Goal: Information Seeking & Learning: Learn about a topic

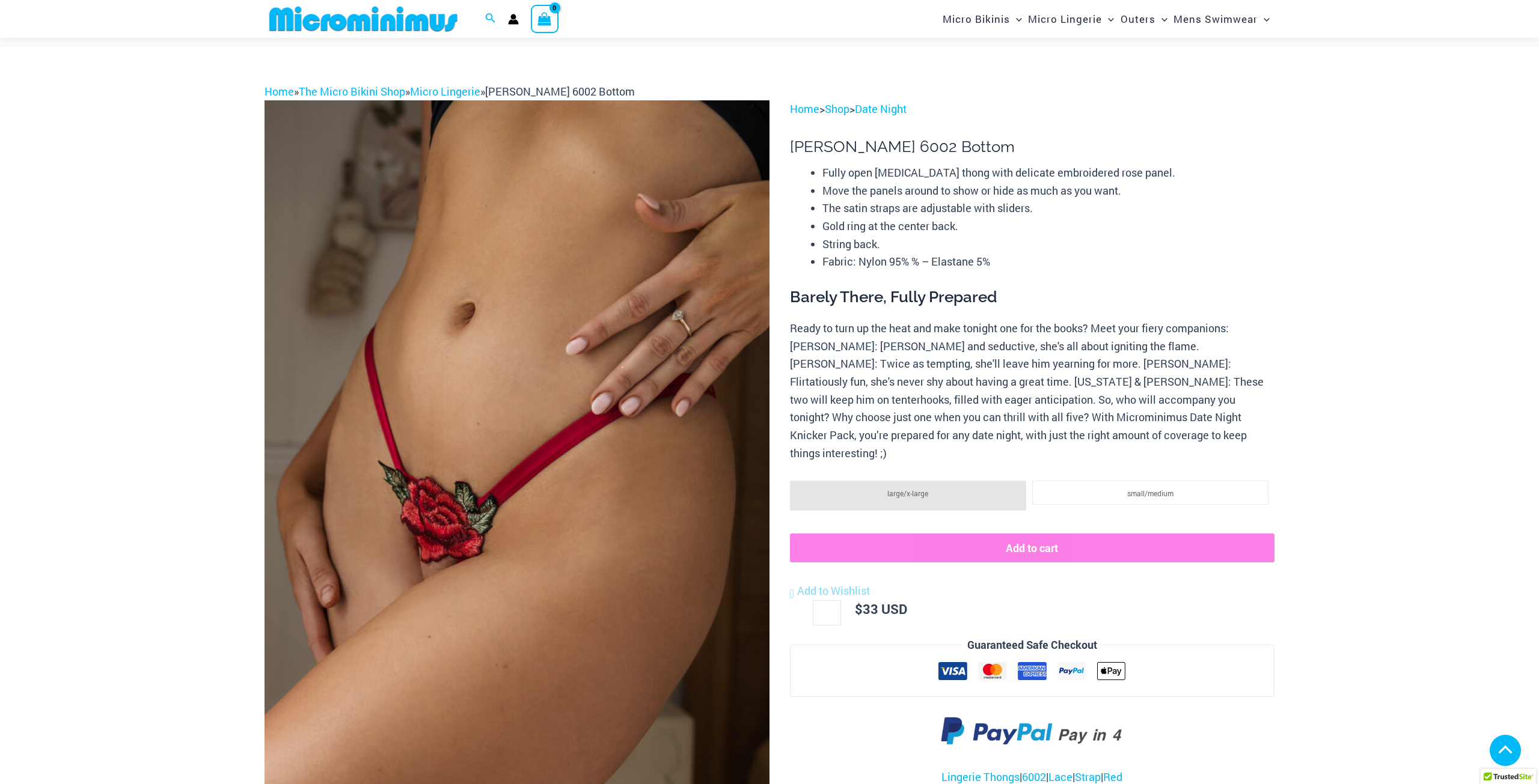
scroll to position [410, 0]
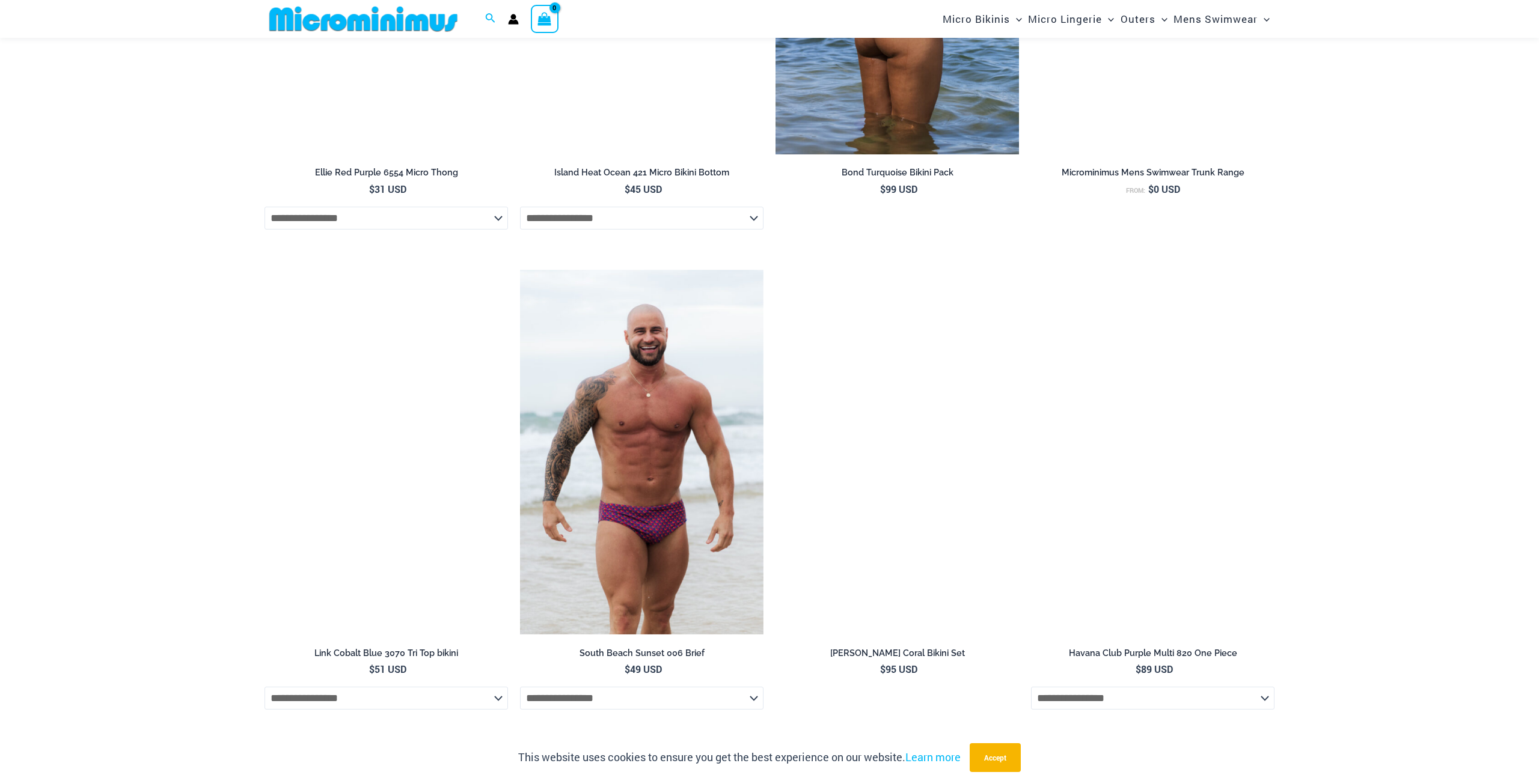
scroll to position [4109, 0]
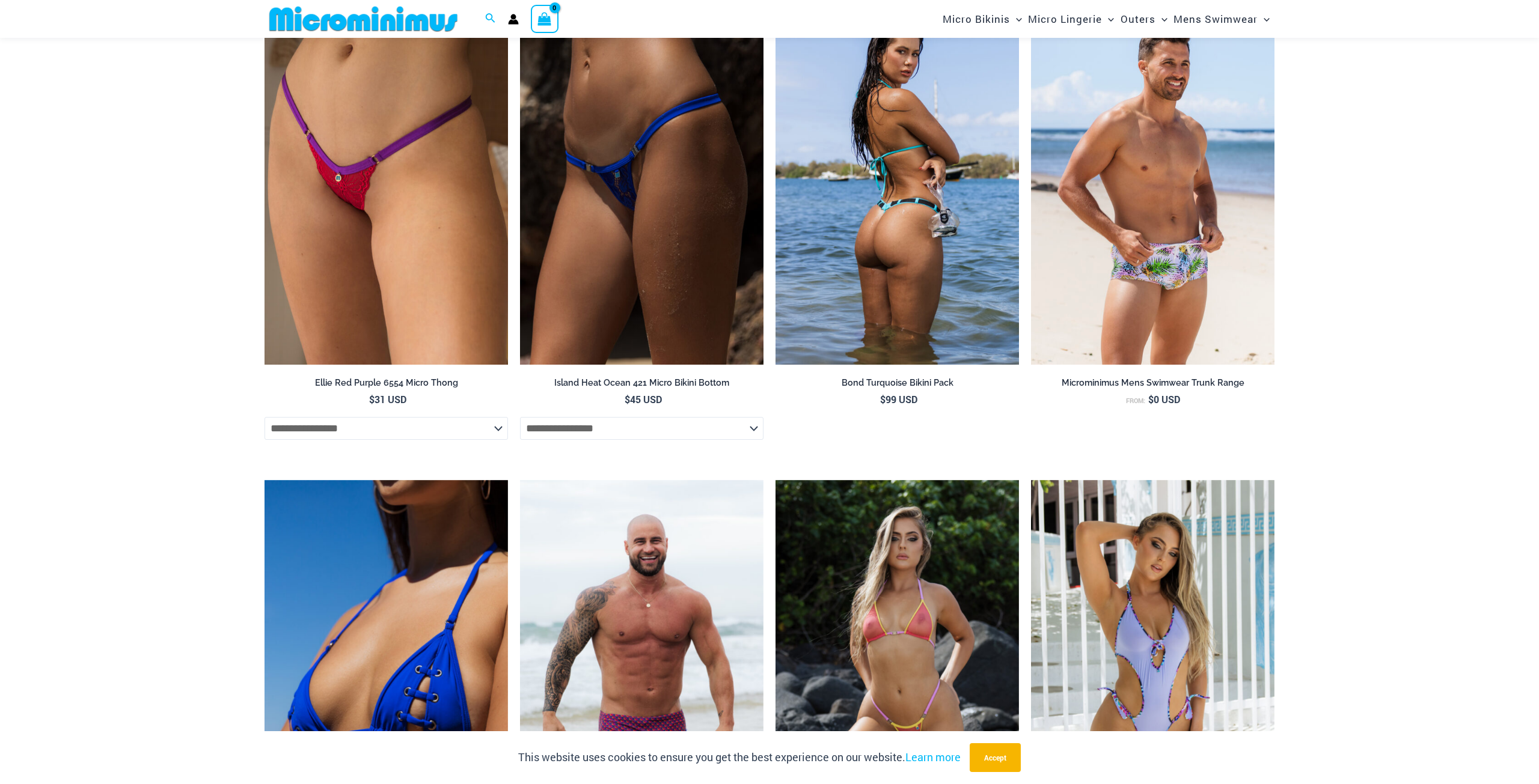
click at [937, 150] on img at bounding box center [897, 182] width 244 height 366
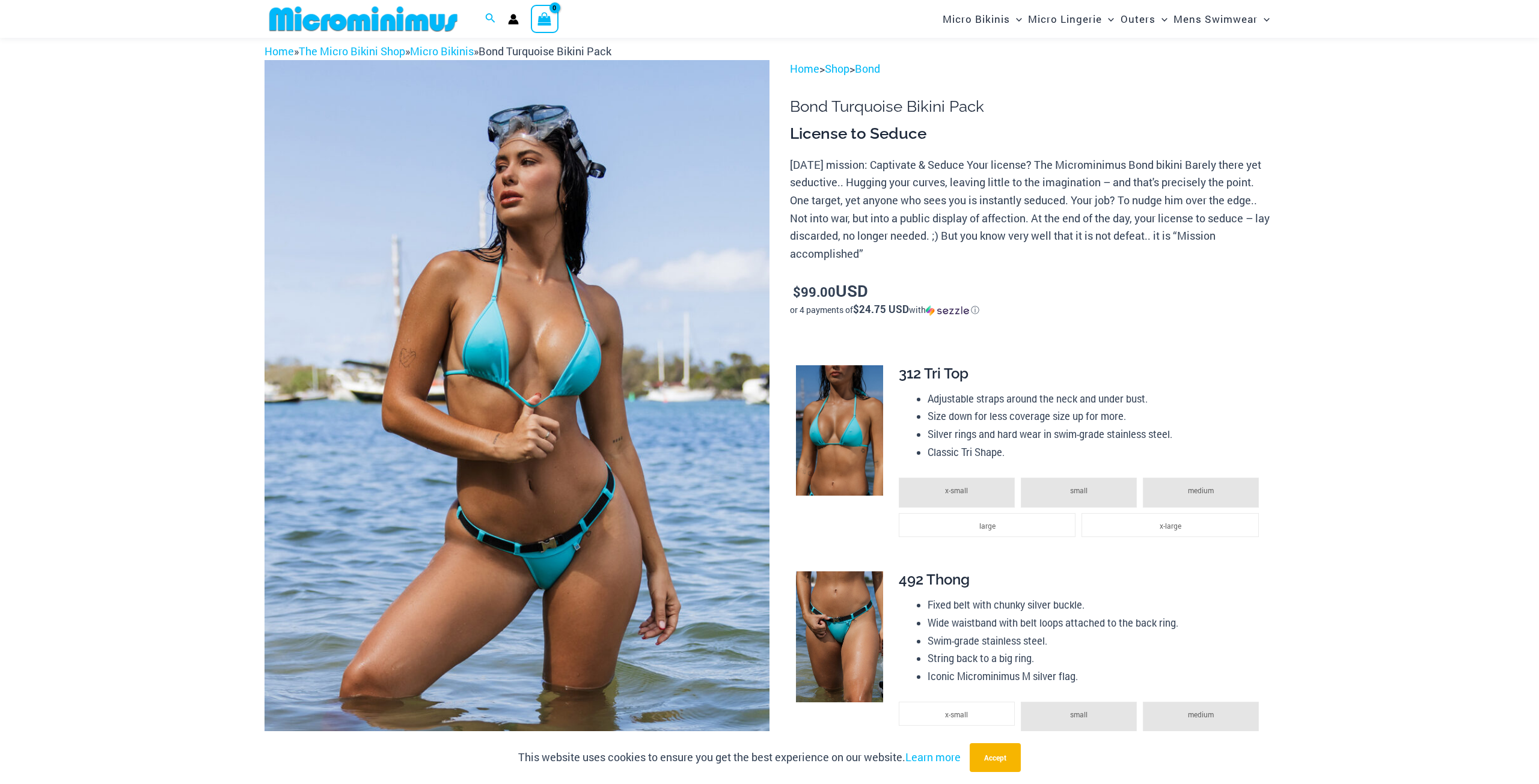
scroll to position [20, 0]
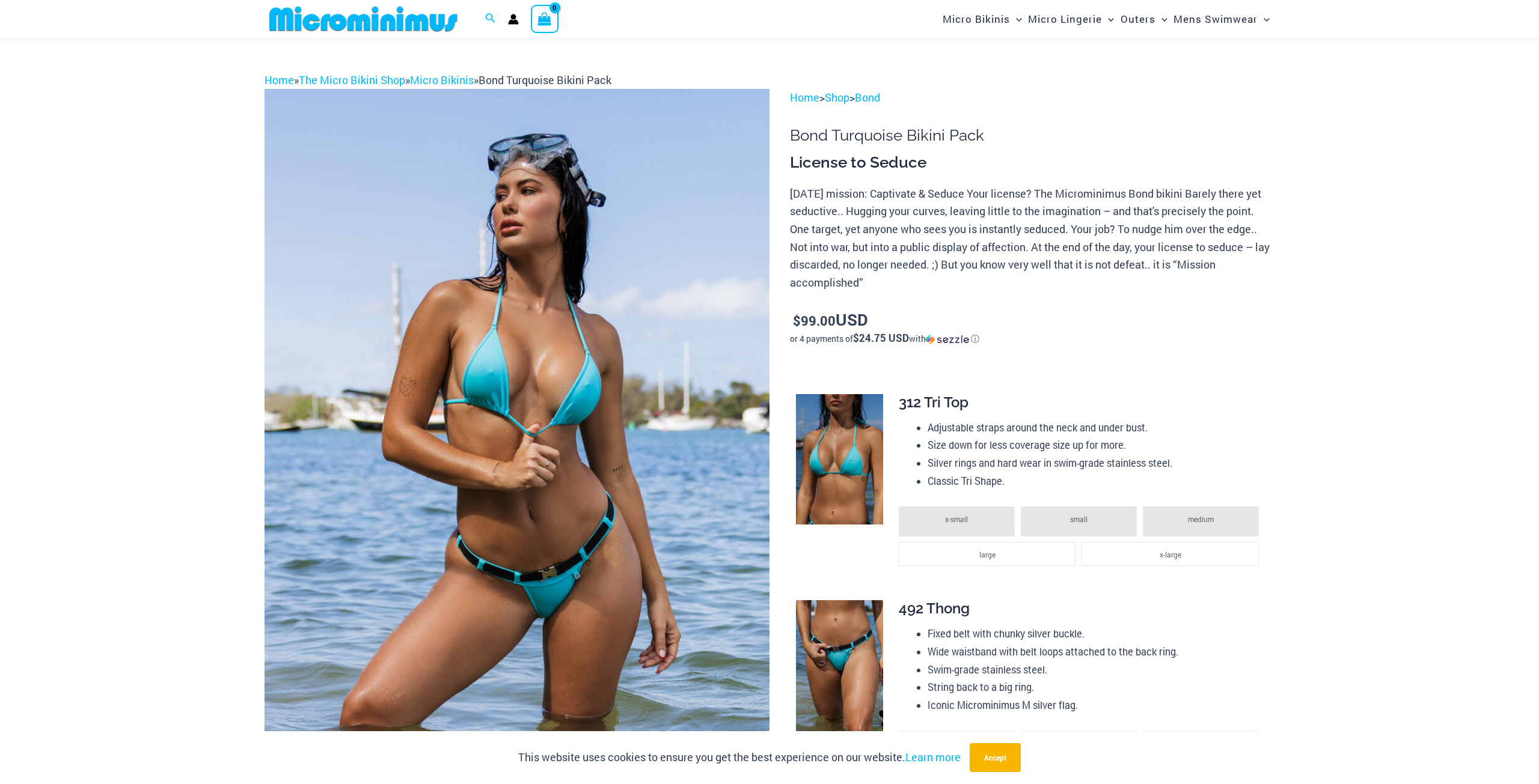
click at [457, 264] on img at bounding box center [517, 467] width 505 height 757
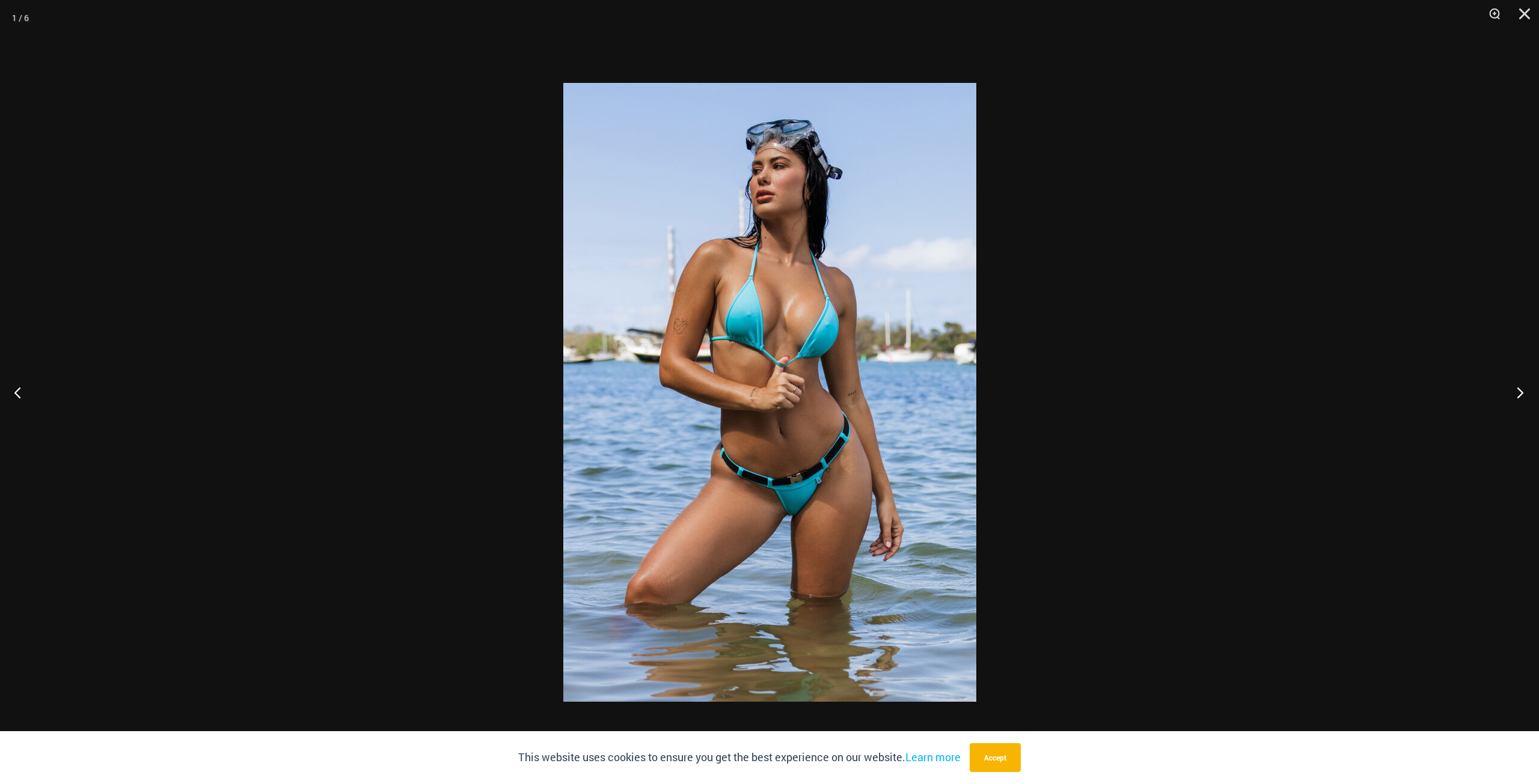
click at [1507, 395] on button "Next" at bounding box center [1516, 392] width 45 height 60
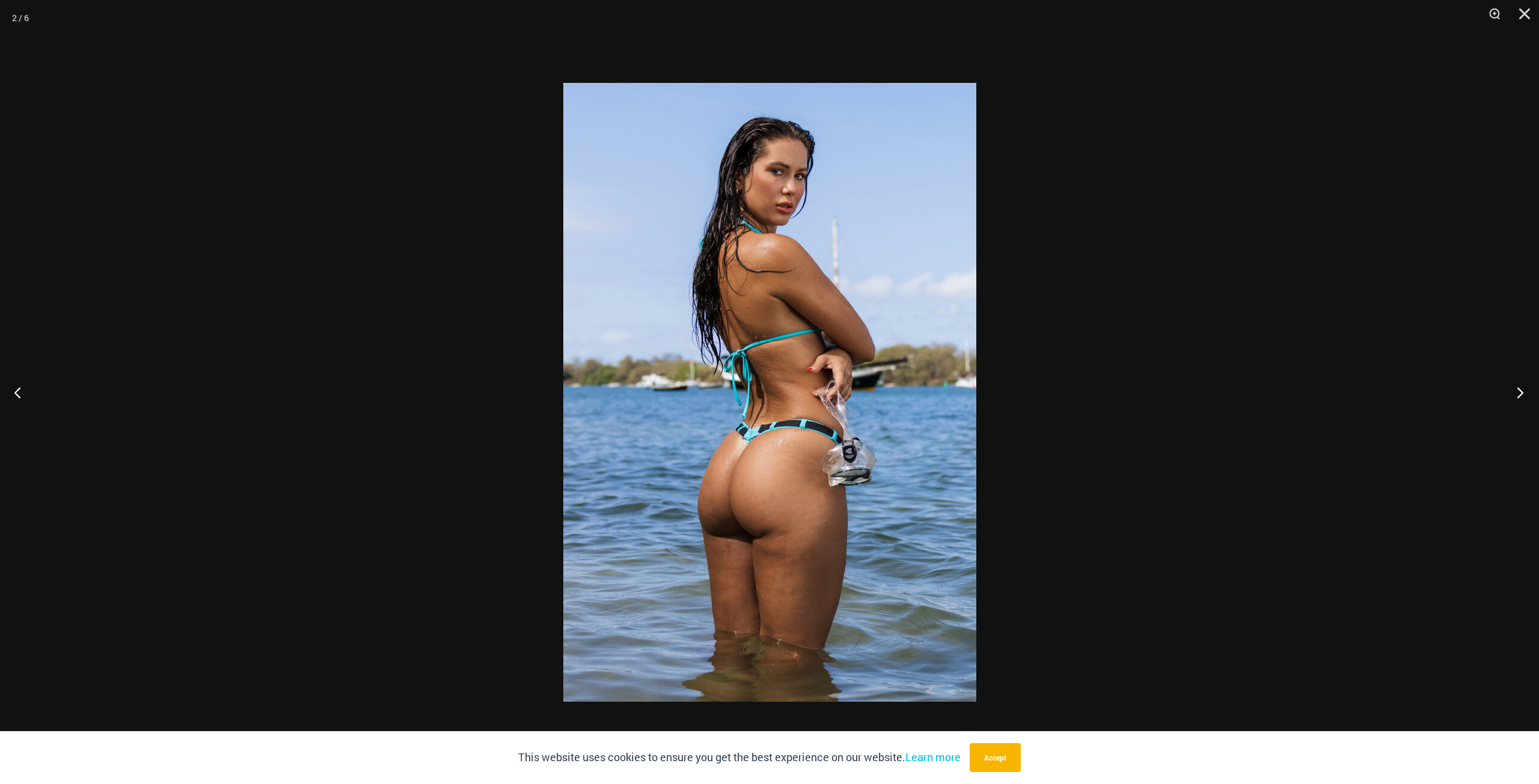
click at [1517, 396] on button "Next" at bounding box center [1516, 392] width 45 height 60
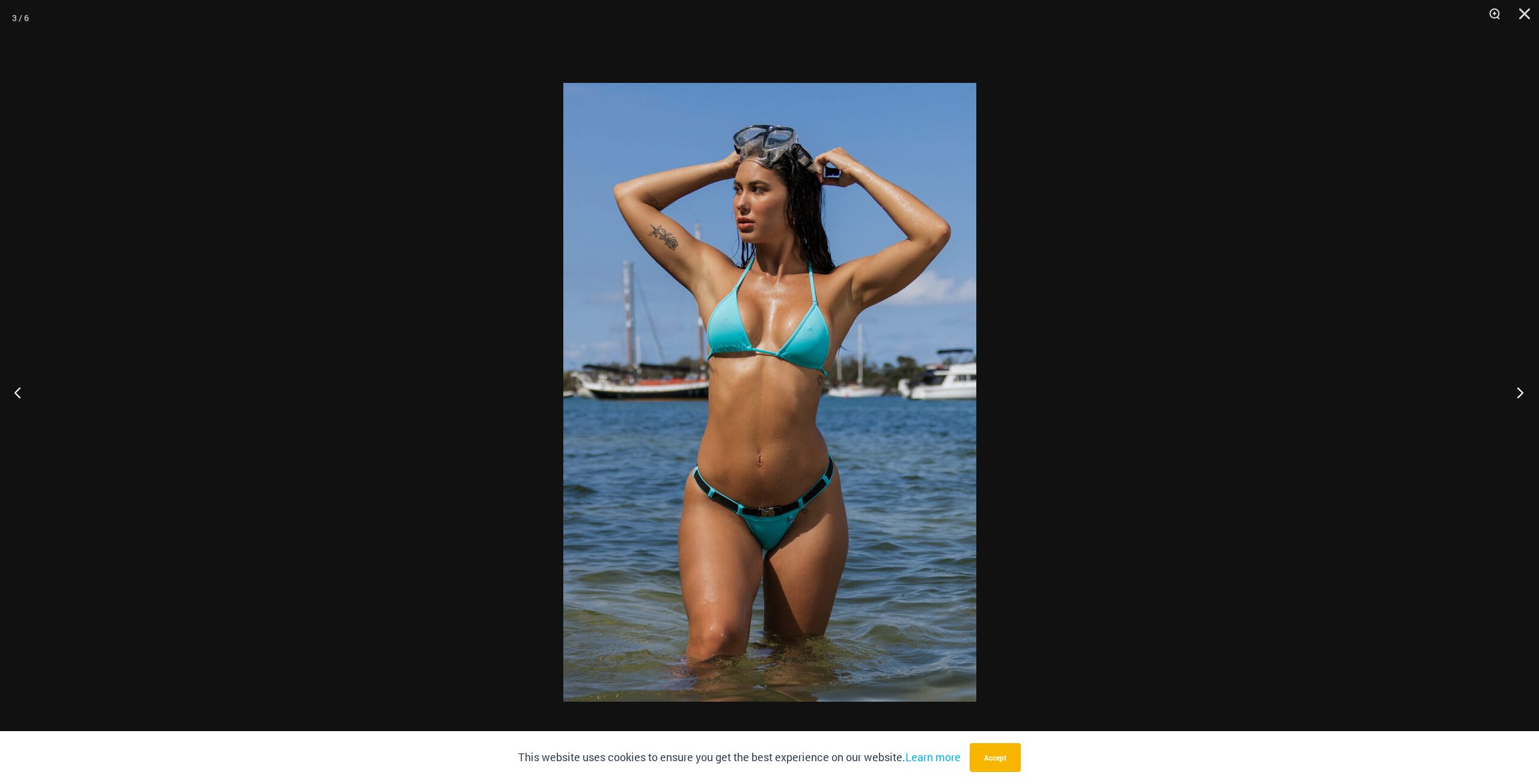
click at [1517, 395] on button "Next" at bounding box center [1516, 392] width 45 height 60
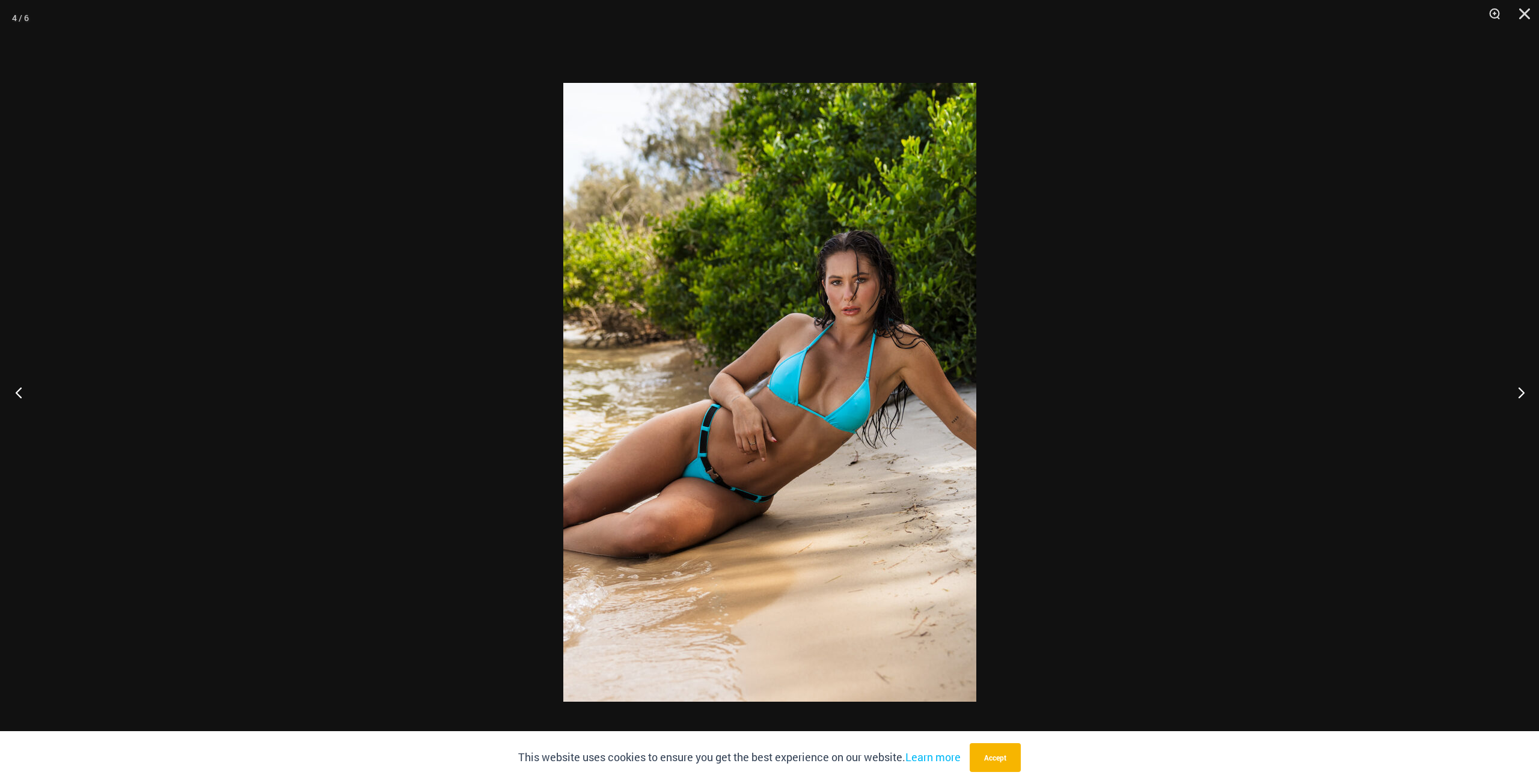
click at [25, 389] on button "Previous" at bounding box center [22, 392] width 45 height 60
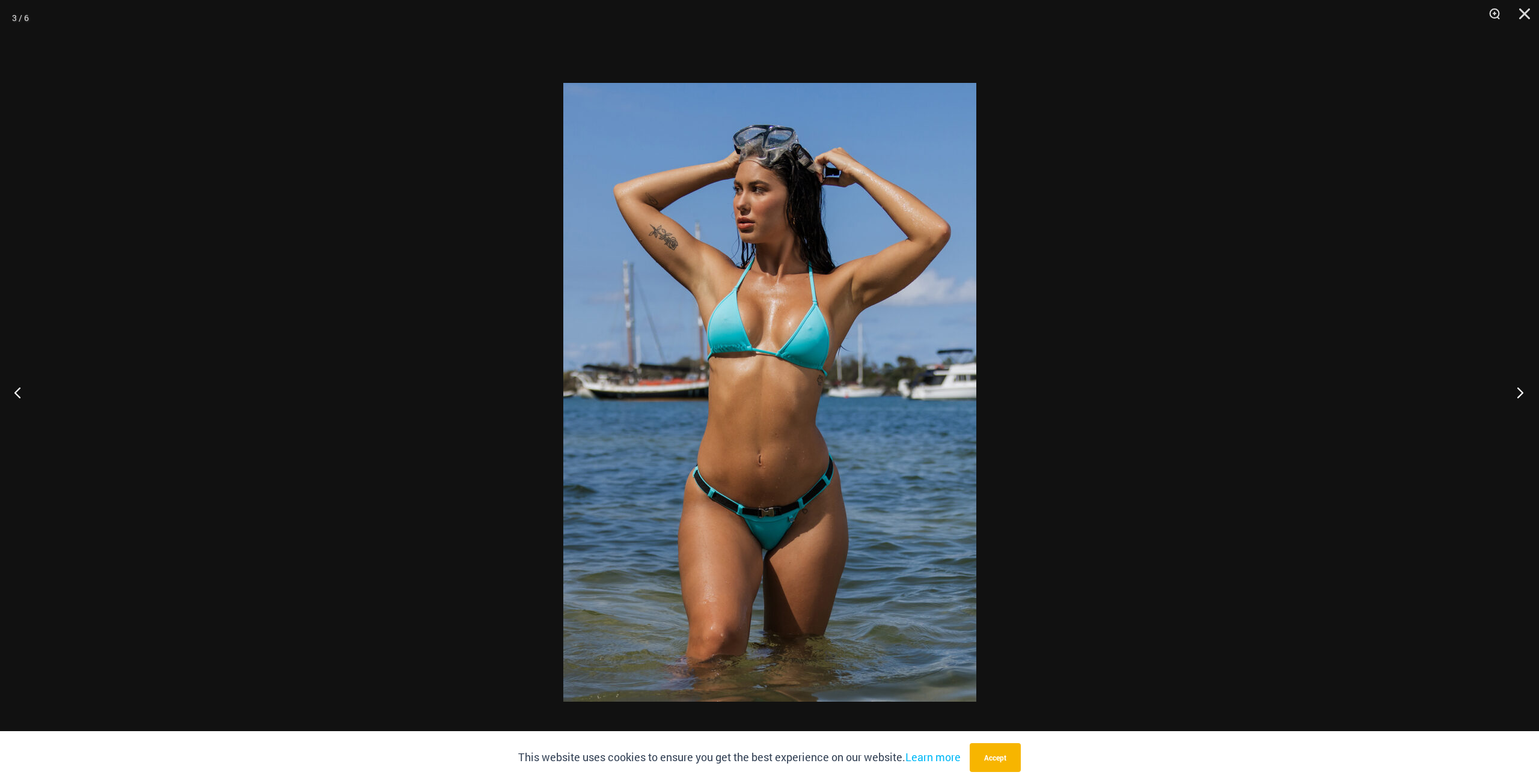
click at [1519, 399] on button "Next" at bounding box center [1516, 392] width 45 height 60
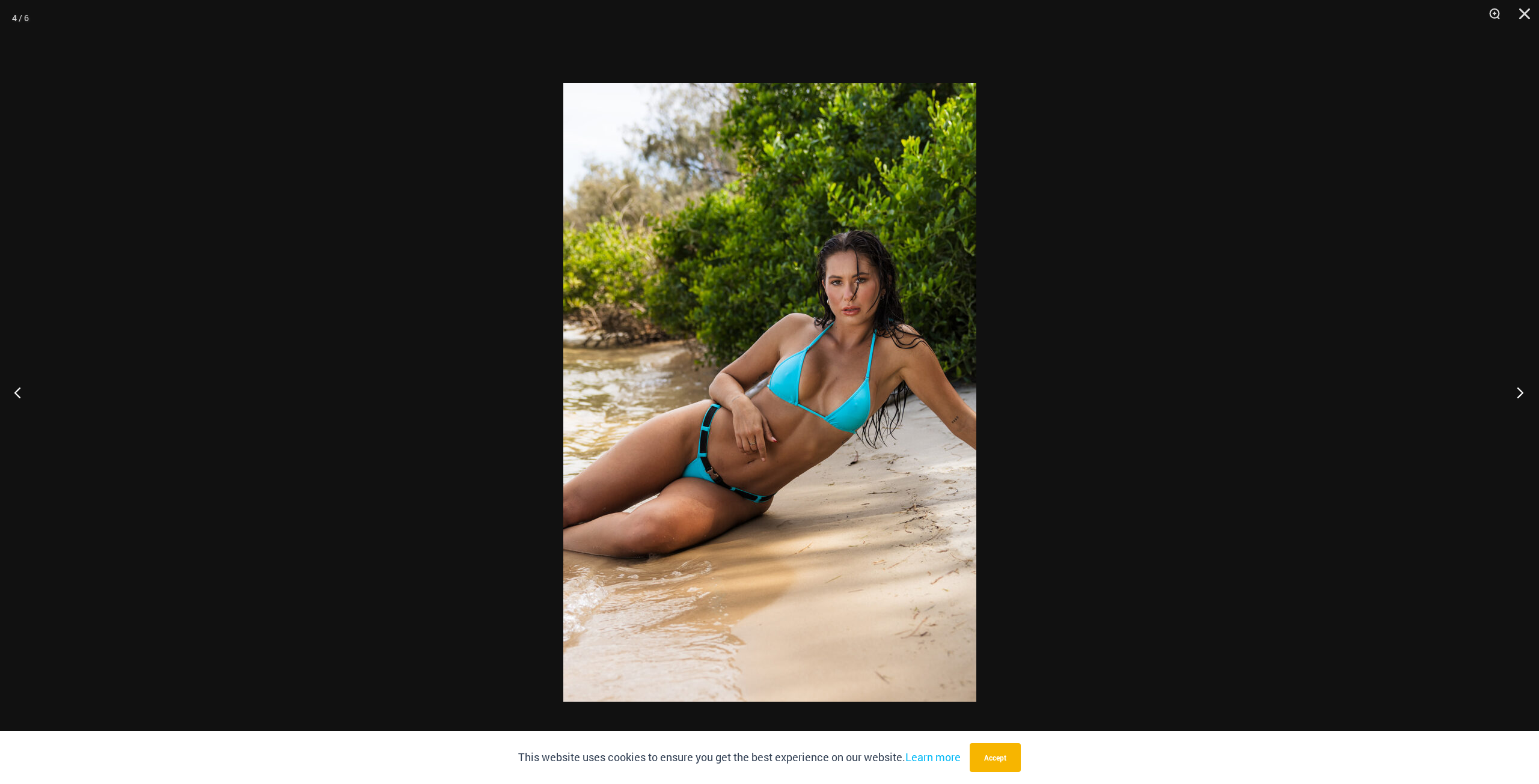
click at [1519, 399] on button "Next" at bounding box center [1516, 392] width 45 height 60
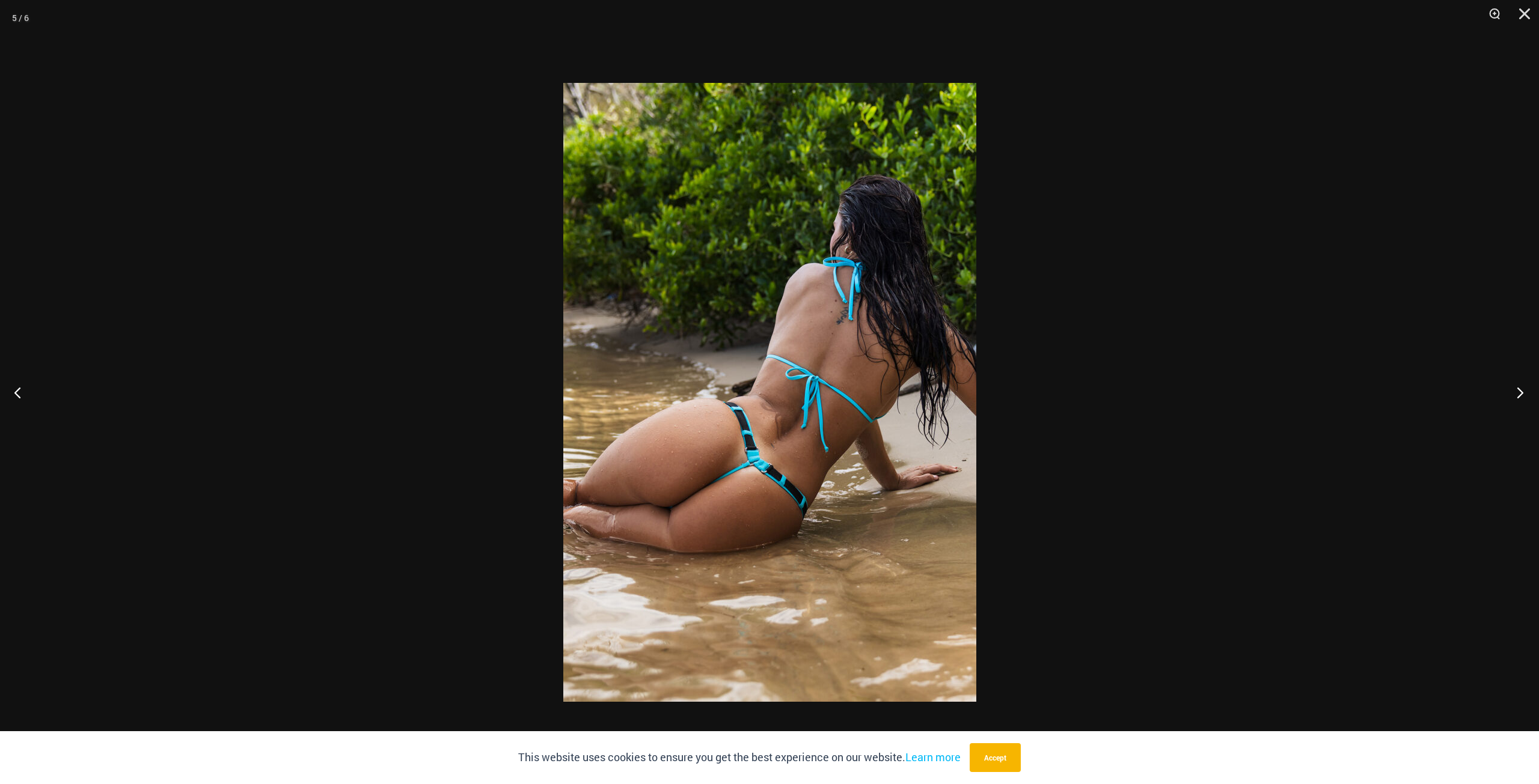
click at [1519, 399] on button "Next" at bounding box center [1516, 392] width 45 height 60
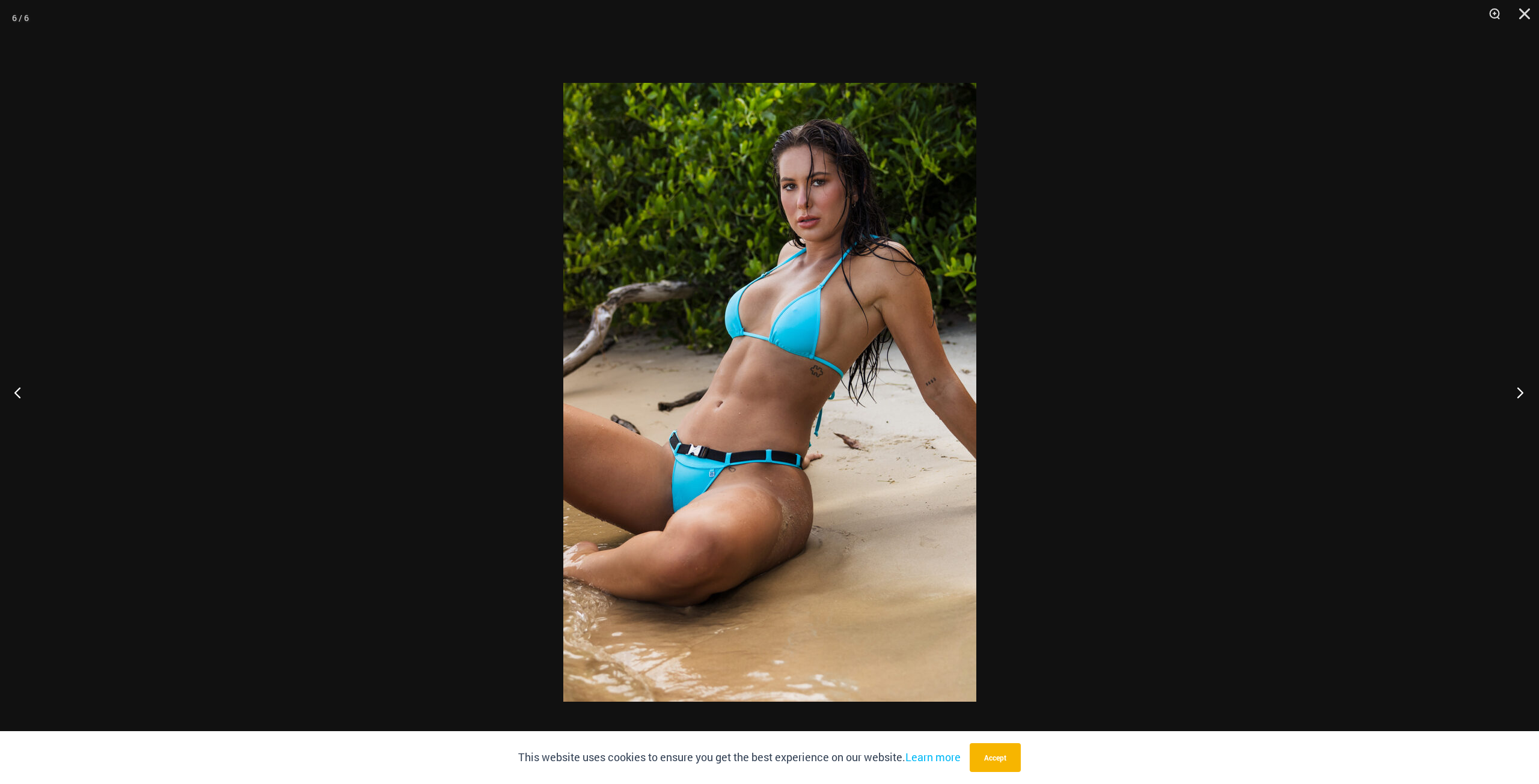
click at [1519, 399] on button "Next" at bounding box center [1516, 392] width 45 height 60
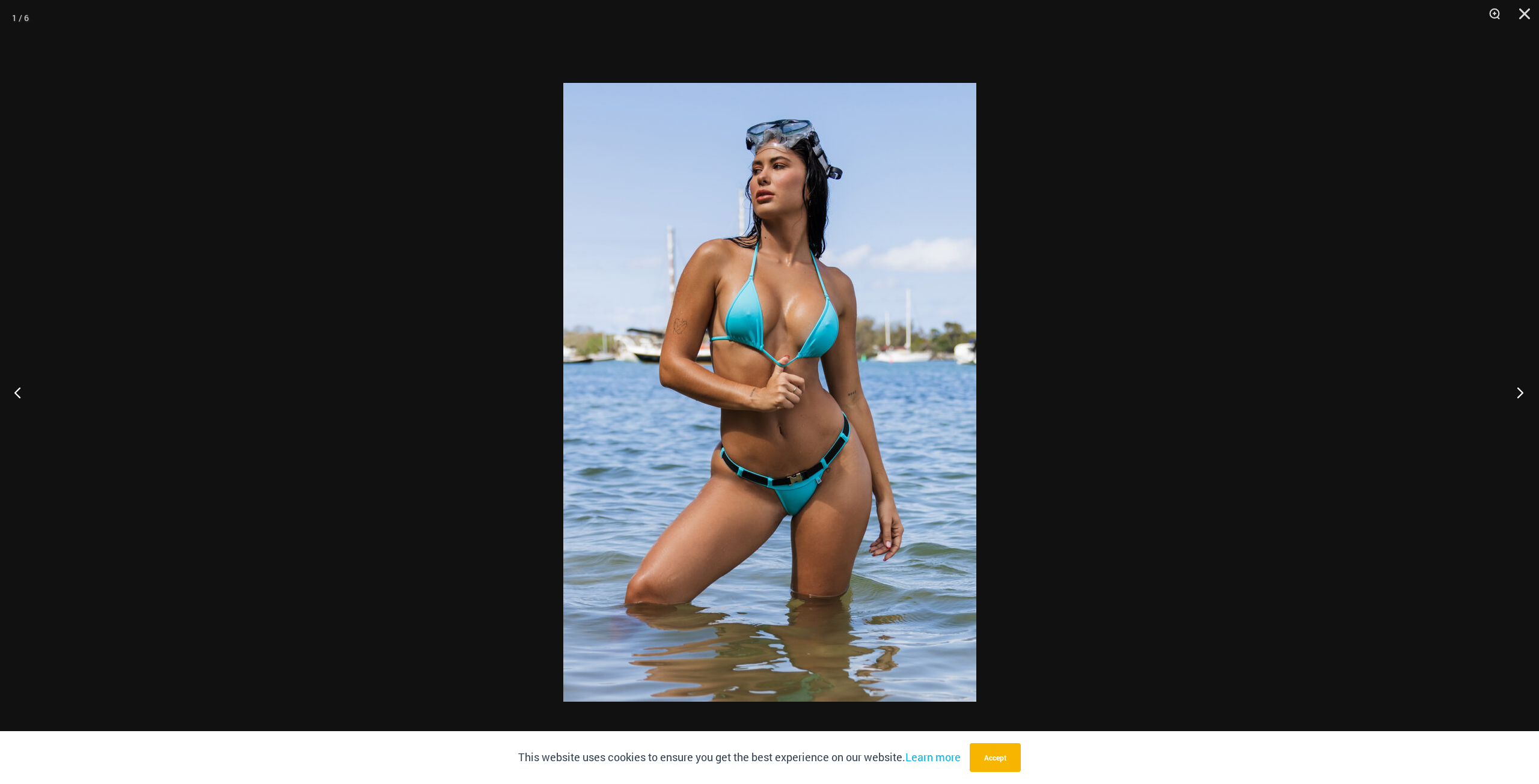
click at [1519, 399] on button "Next" at bounding box center [1516, 392] width 45 height 60
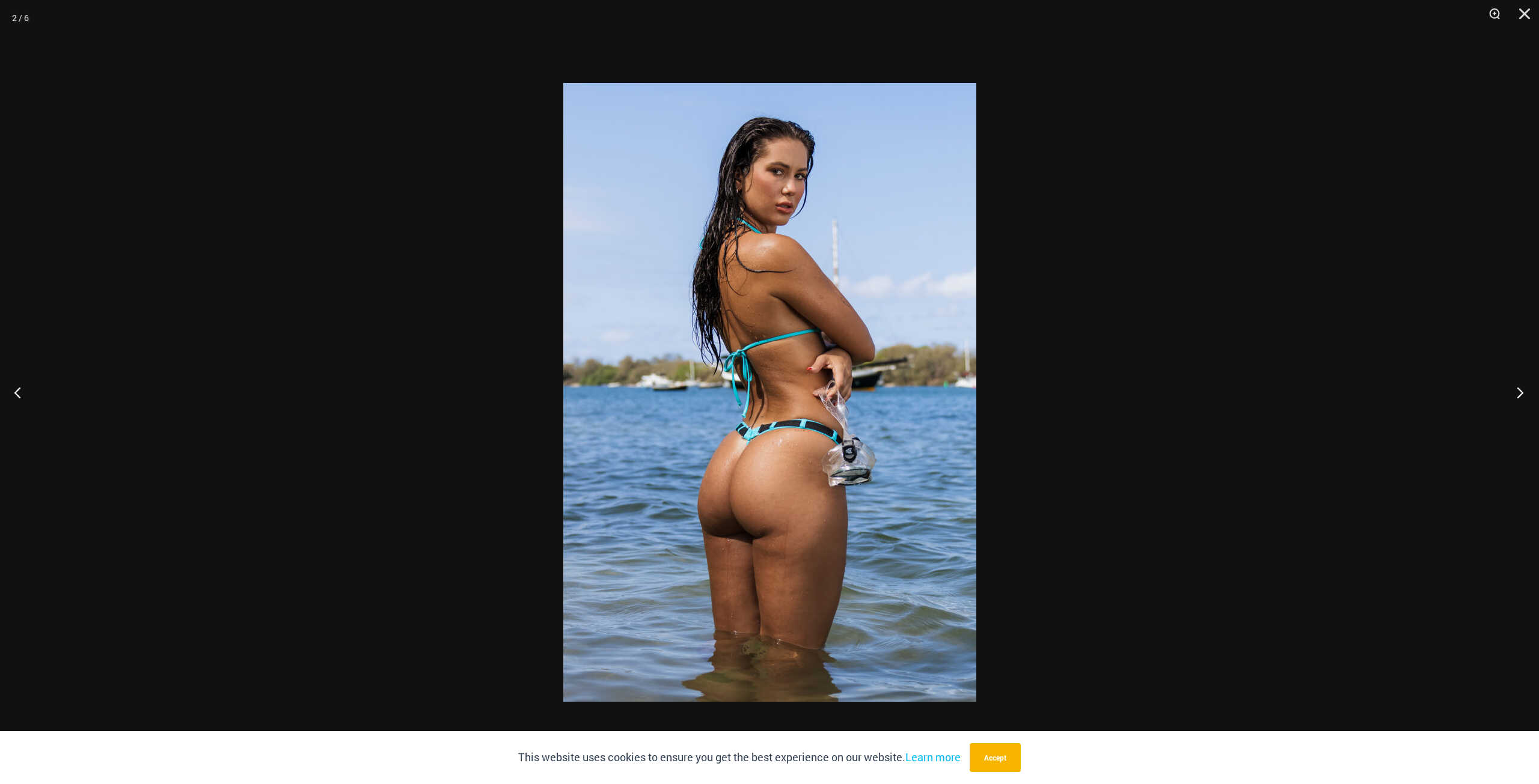
click at [1519, 399] on button "Next" at bounding box center [1516, 392] width 45 height 60
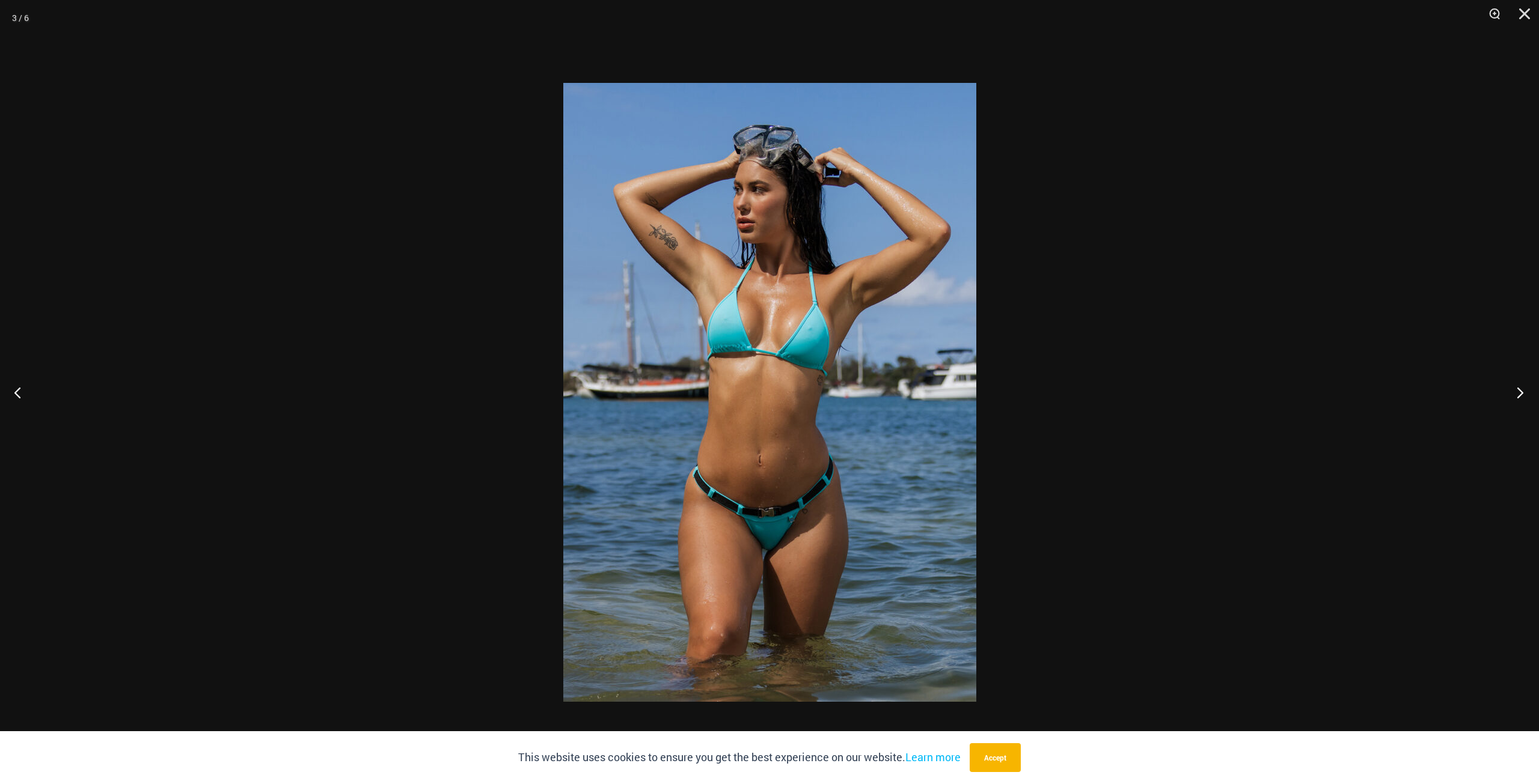
click at [1519, 399] on button "Next" at bounding box center [1516, 392] width 45 height 60
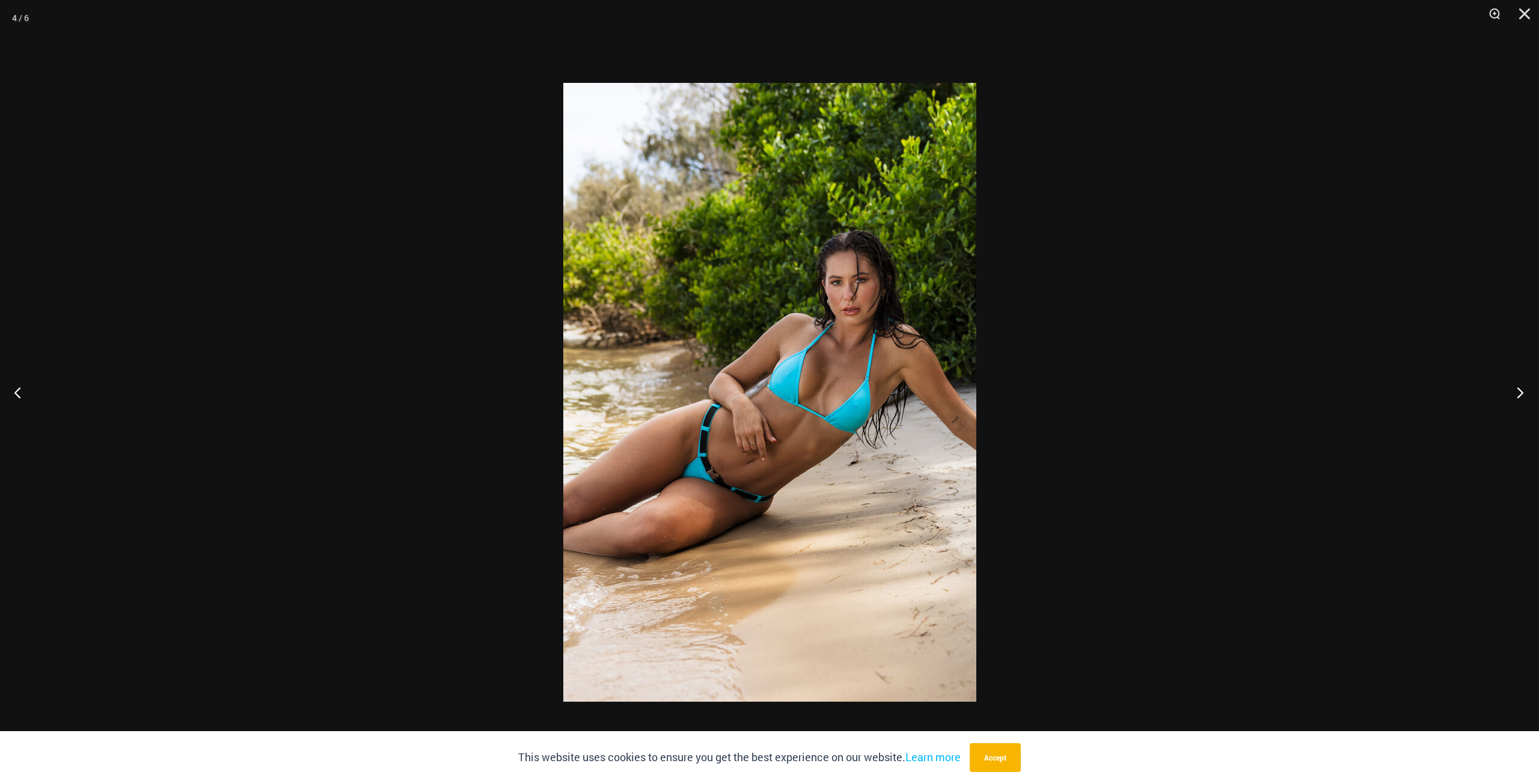
click at [1519, 399] on button "Next" at bounding box center [1516, 392] width 45 height 60
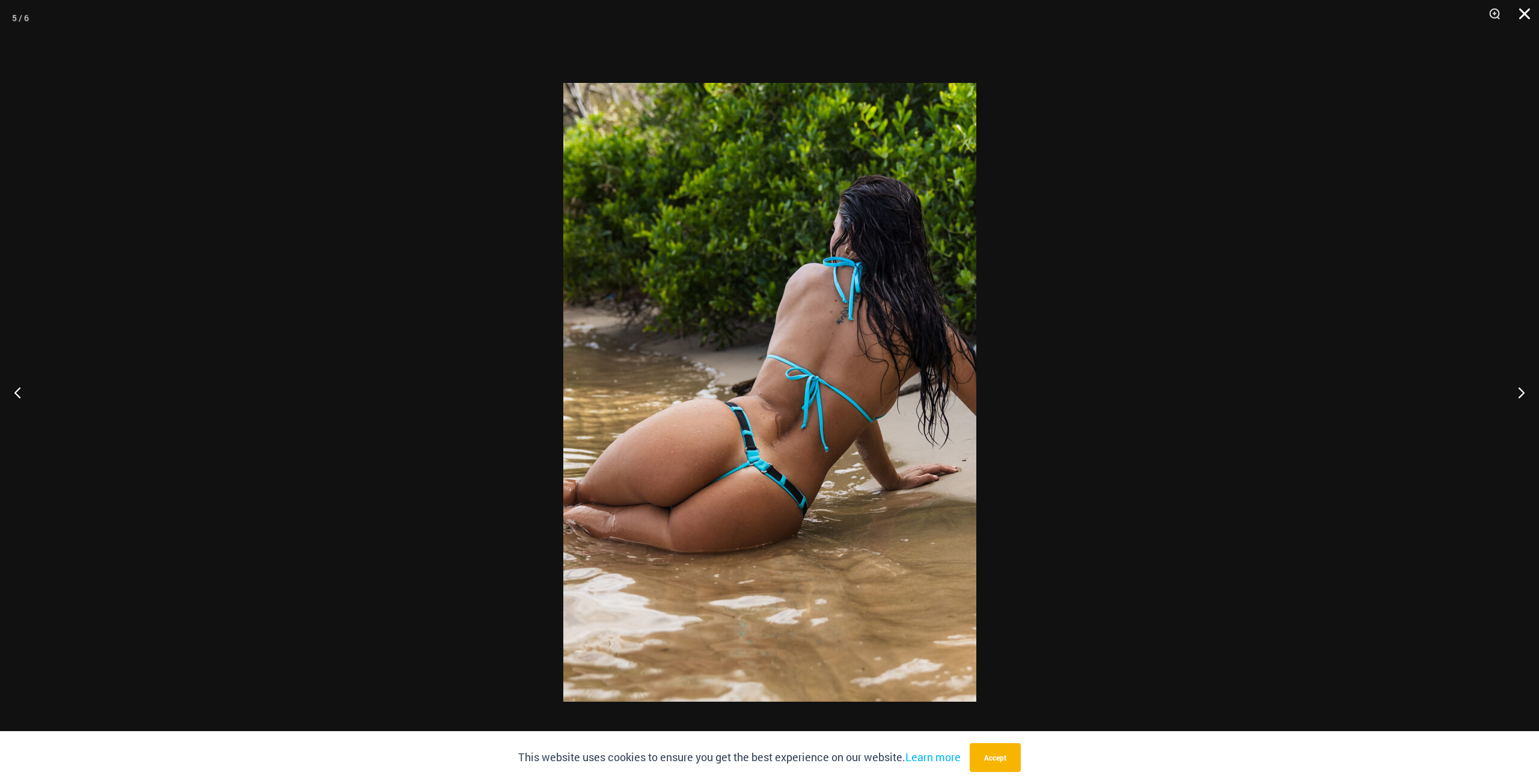
click at [1524, 19] on button "Close" at bounding box center [1520, 18] width 30 height 36
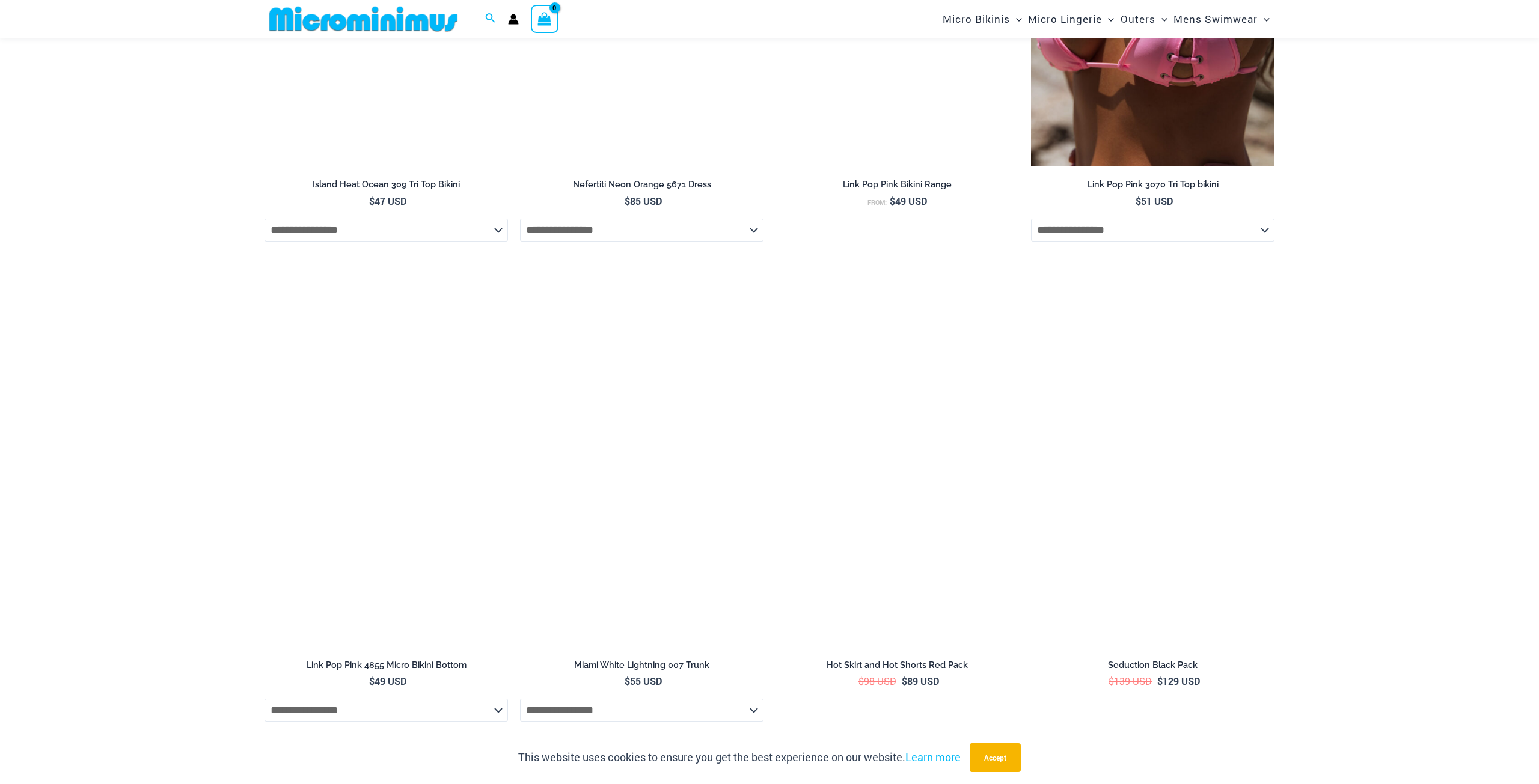
scroll to position [4301, 0]
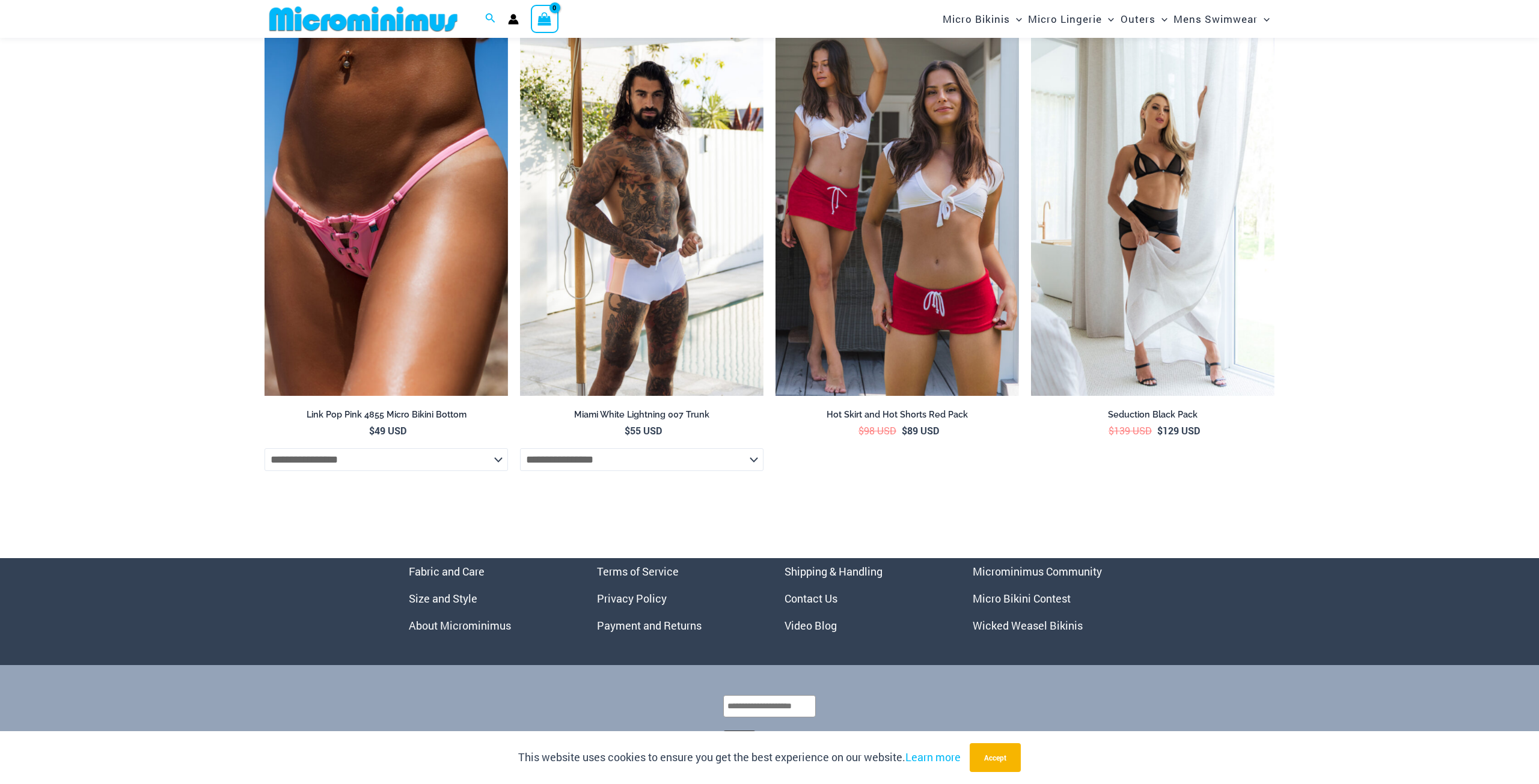
click at [978, 578] on link "Microminimus Community" at bounding box center [1036, 571] width 129 height 14
click at [1042, 632] on link "Wicked Weasel Bikinis" at bounding box center [1027, 625] width 110 height 14
